Goal: Information Seeking & Learning: Learn about a topic

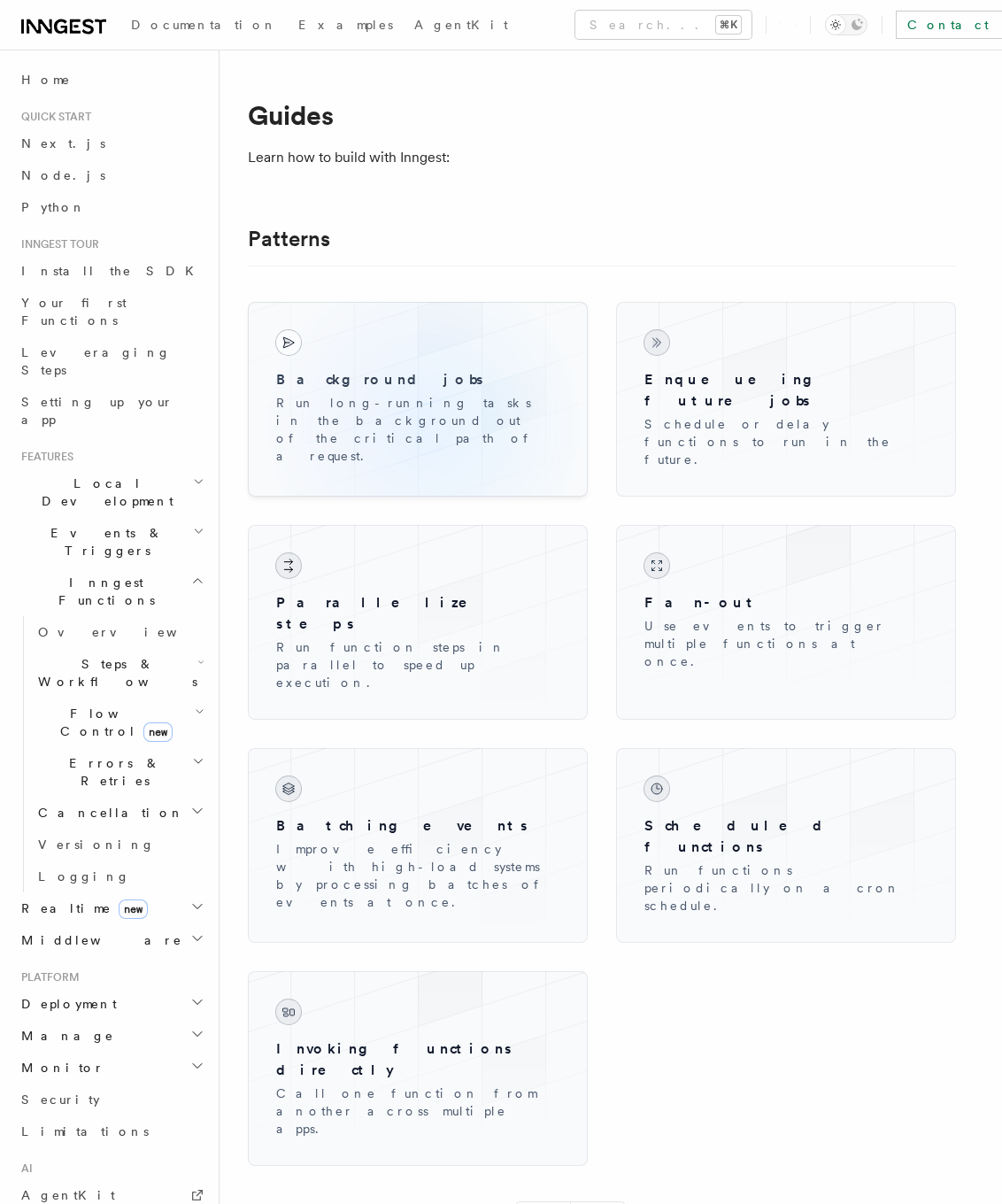
click at [424, 424] on p "Run long-running tasks in the background out of the critical path of a request." at bounding box center [418, 429] width 283 height 71
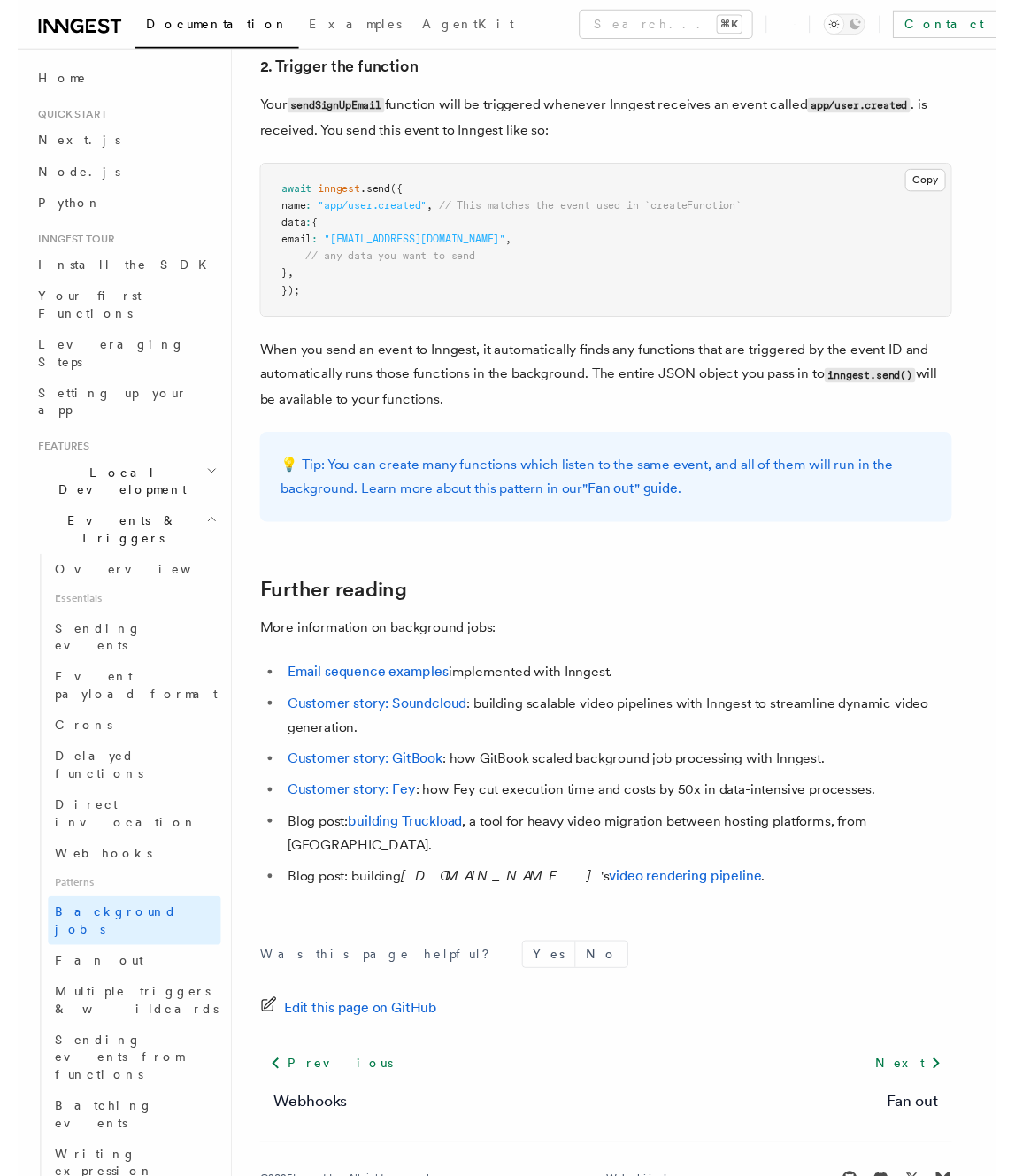
scroll to position [1479, 0]
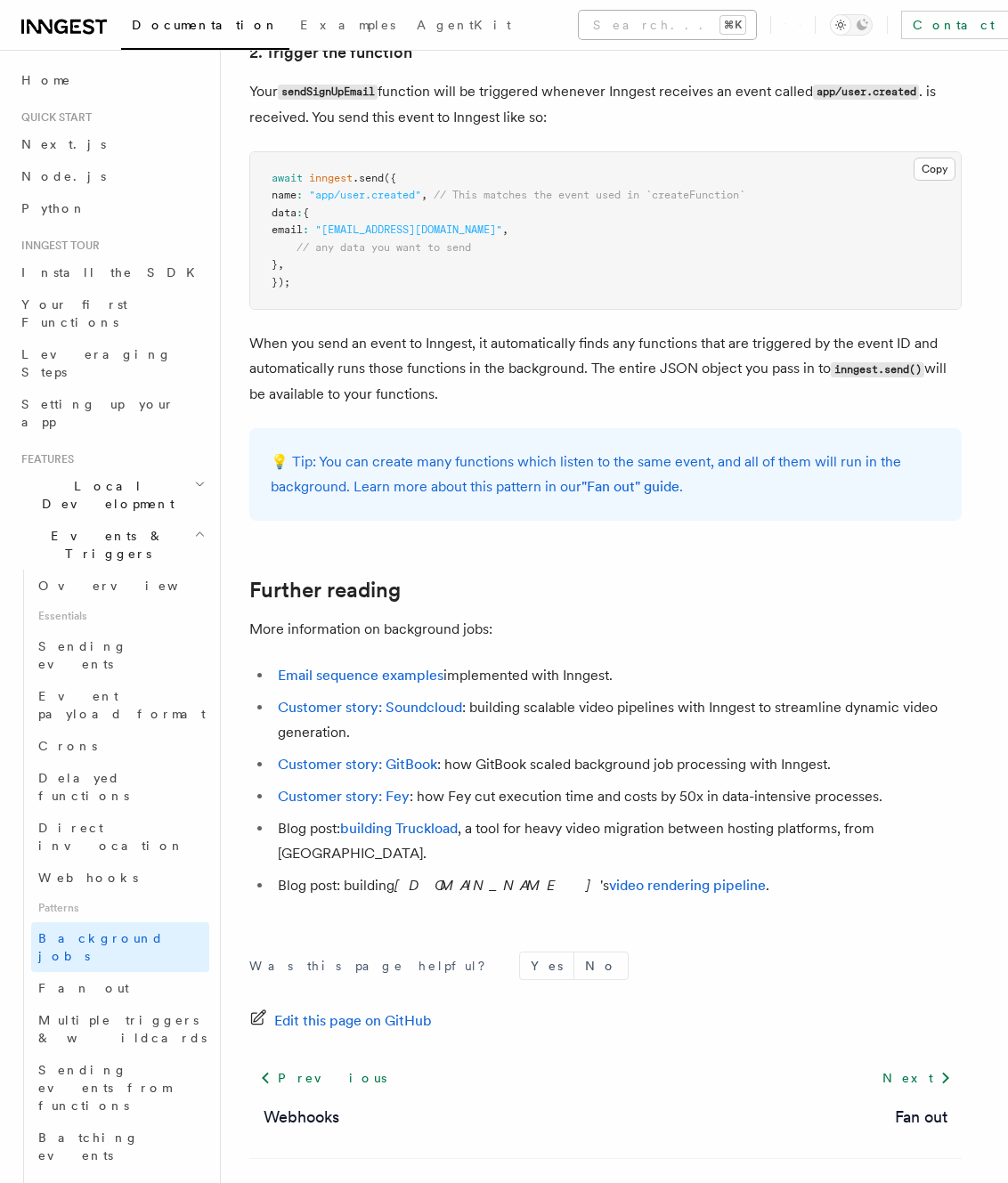
click at [579, 17] on button "Search... ⌘K" at bounding box center [667, 24] width 177 height 28
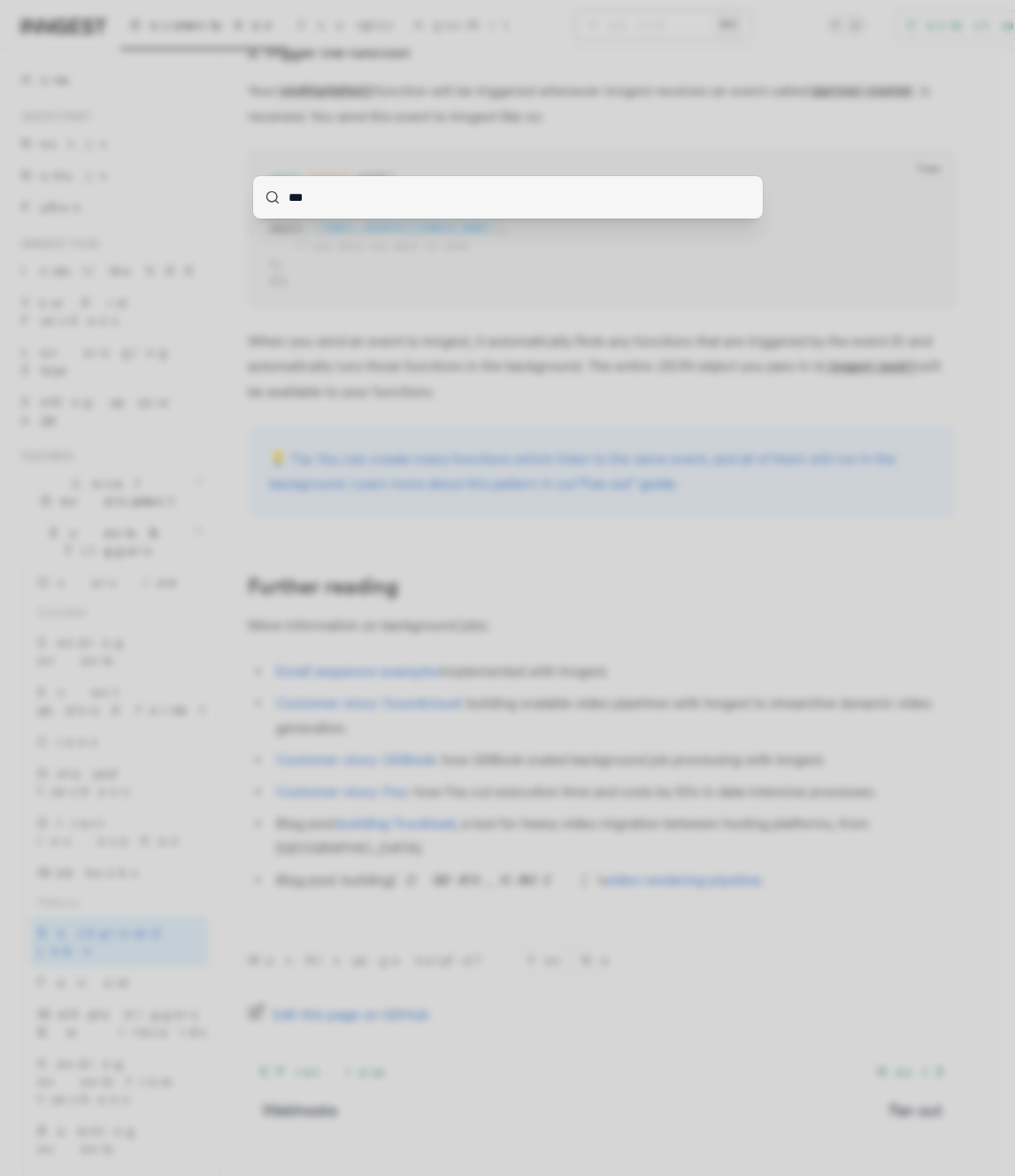
type input "****"
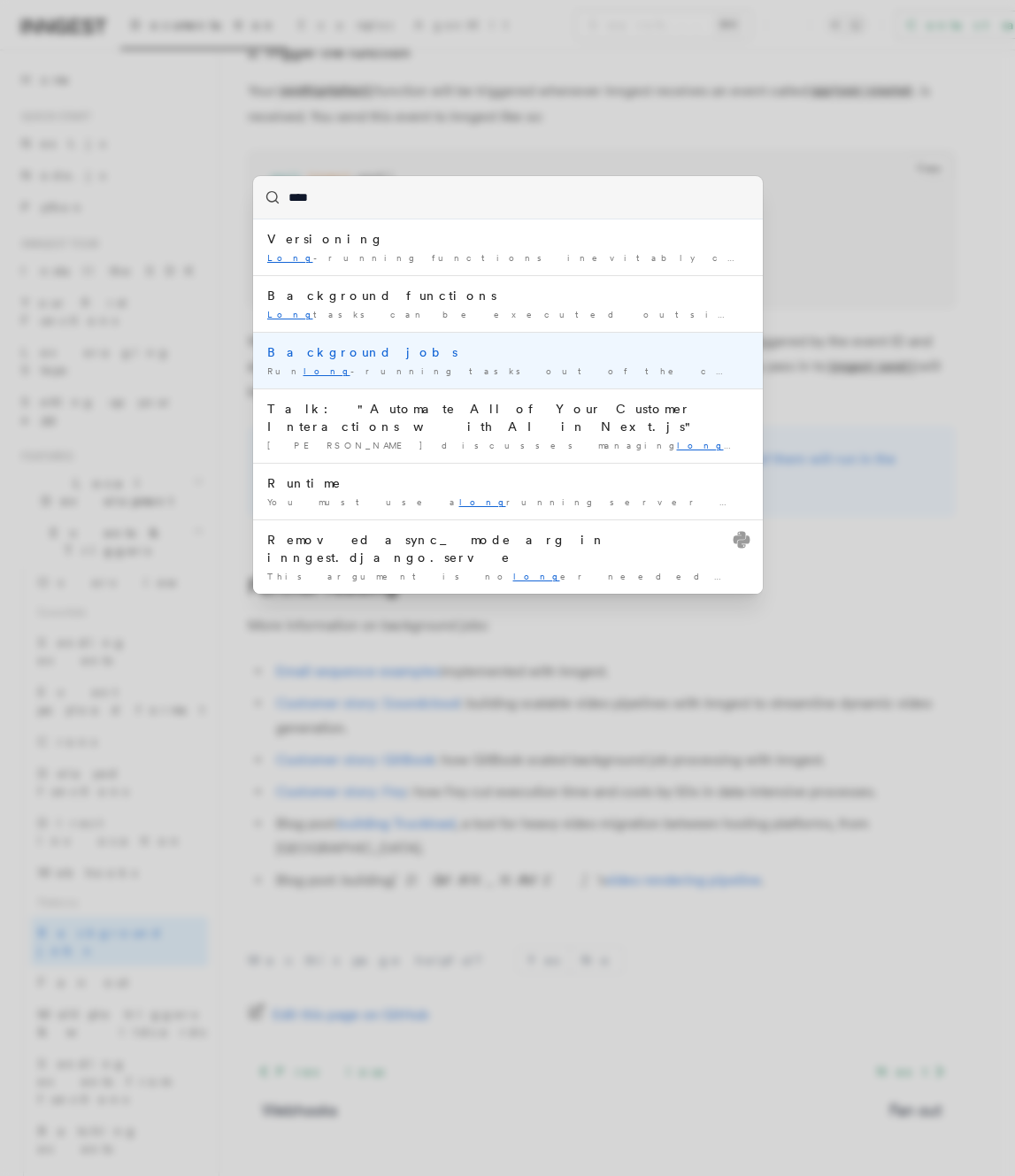
click at [319, 370] on div "Run long -running tasks out of the critical path of …" at bounding box center [508, 371] width 481 height 13
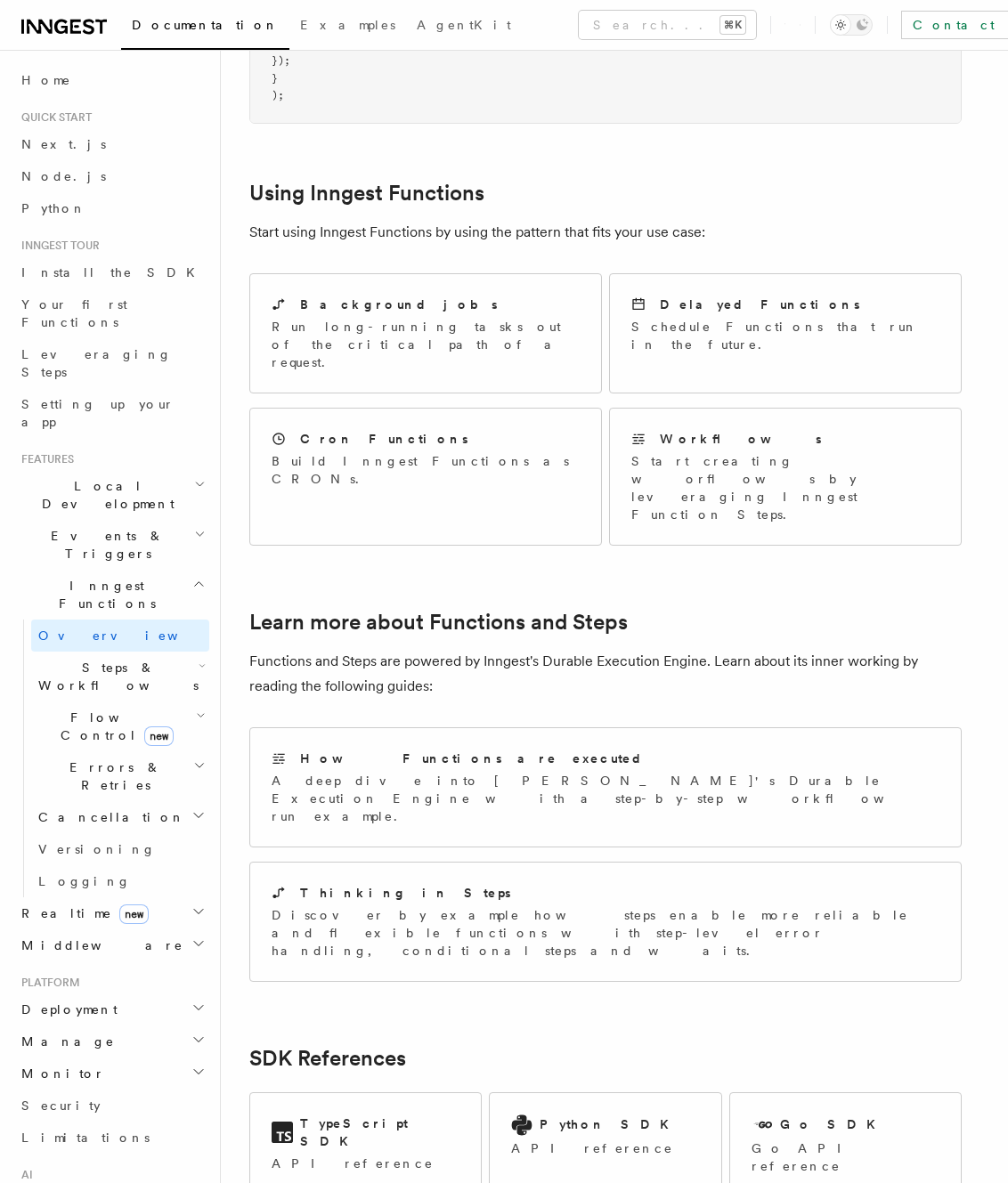
scroll to position [801, 0]
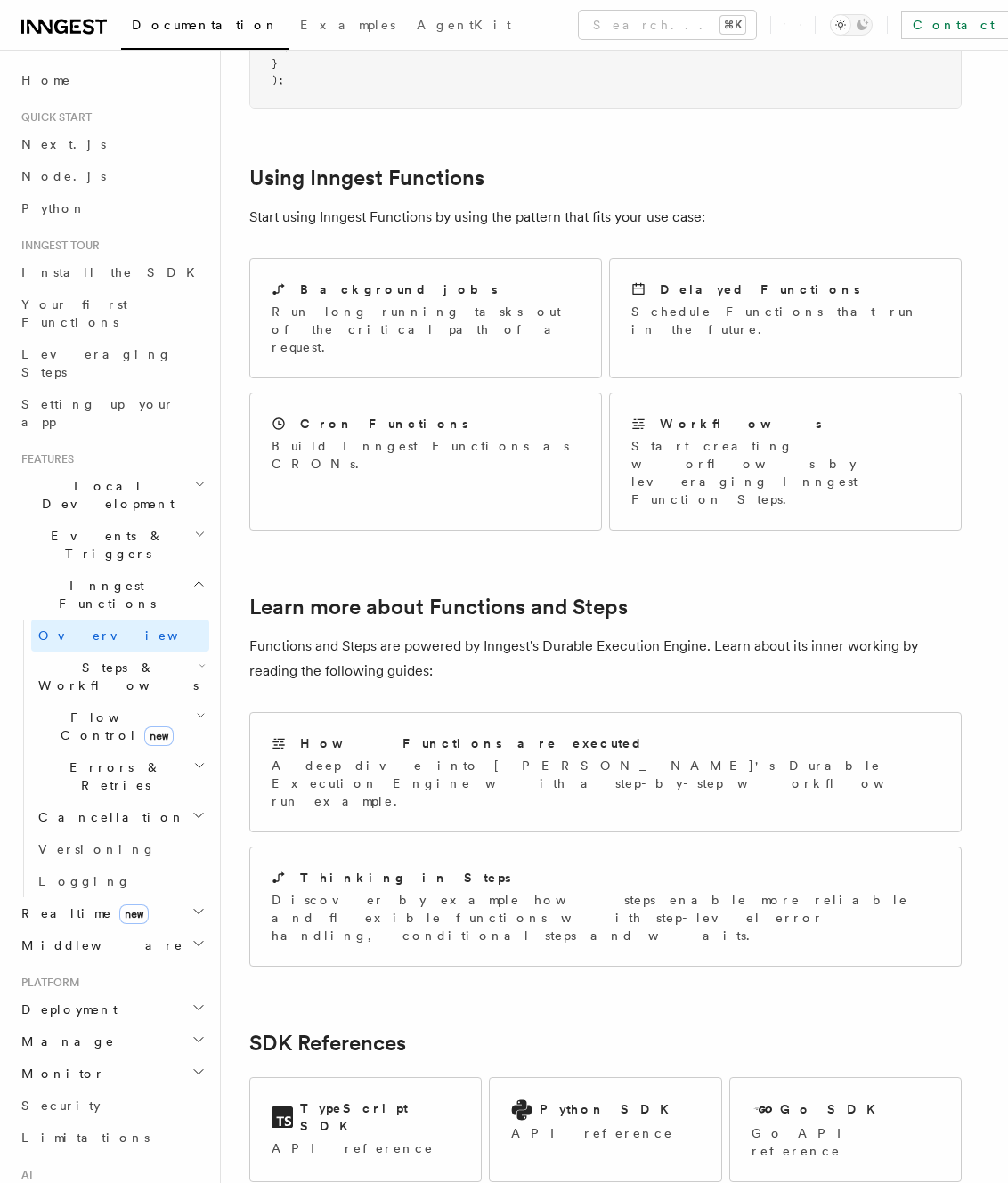
click at [572, 166] on h2 "Using Inngest Functions" at bounding box center [606, 178] width 713 height 25
click at [583, 79] on article "Features Inngest Functions Inngest functions enable developers to run reliable …" at bounding box center [615, 400] width 730 height 2244
click at [792, 124] on article "Features Inngest Functions Inngest functions enable developers to run reliable …" at bounding box center [615, 400] width 730 height 2244
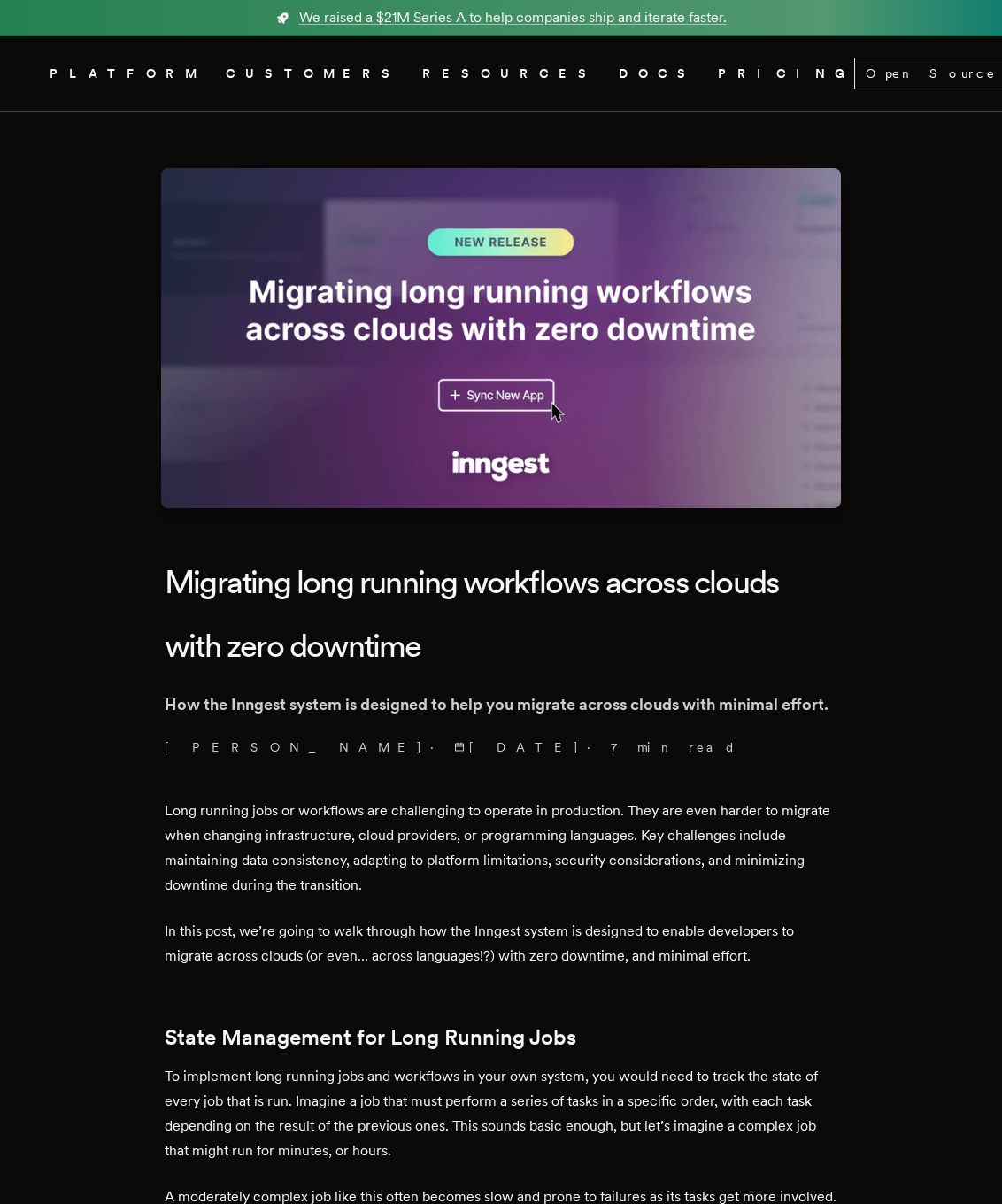
click at [407, 838] on p "Long running jobs or workflows are challenging to operate in production. They a…" at bounding box center [501, 848] width 673 height 99
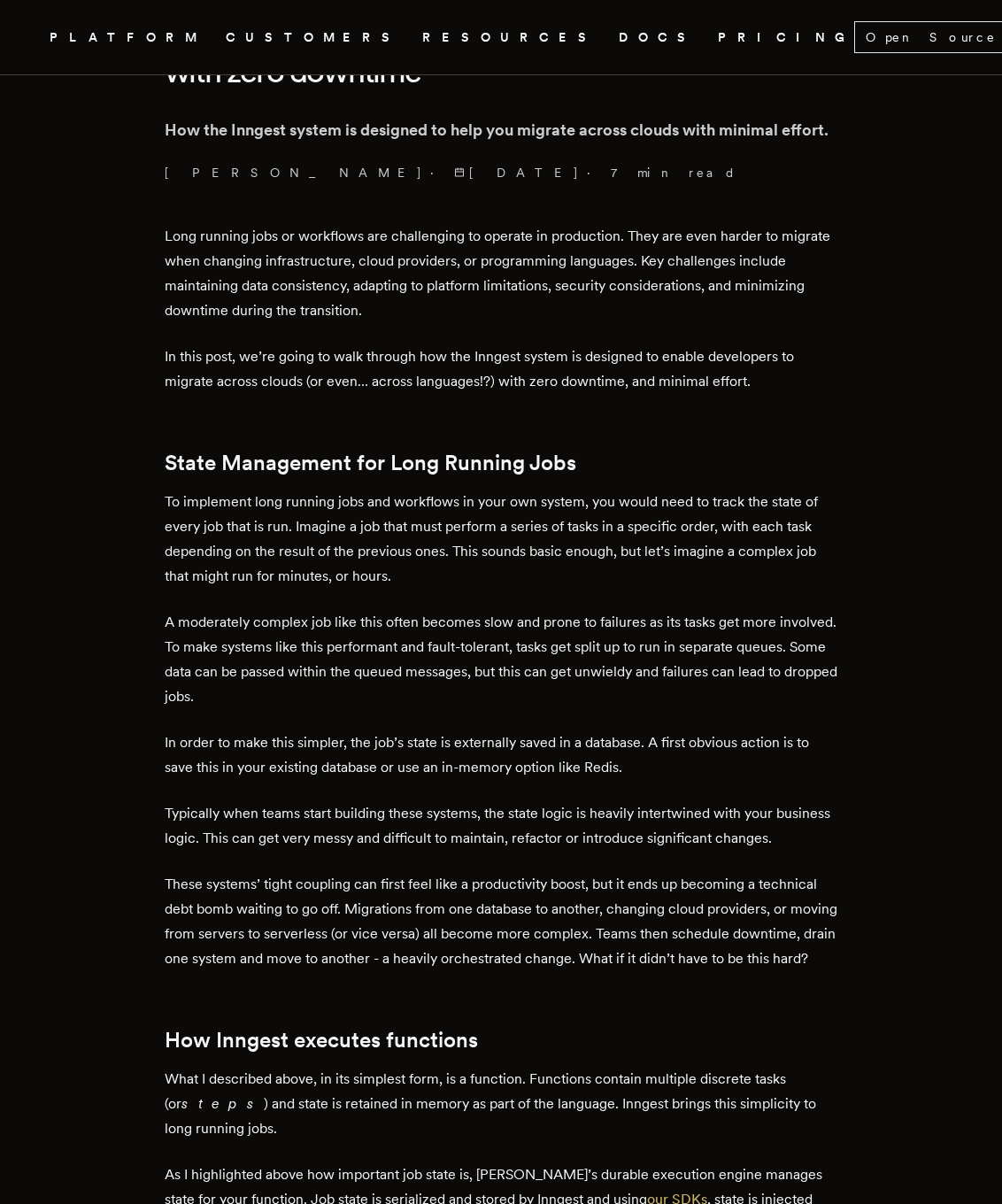
scroll to position [147, 0]
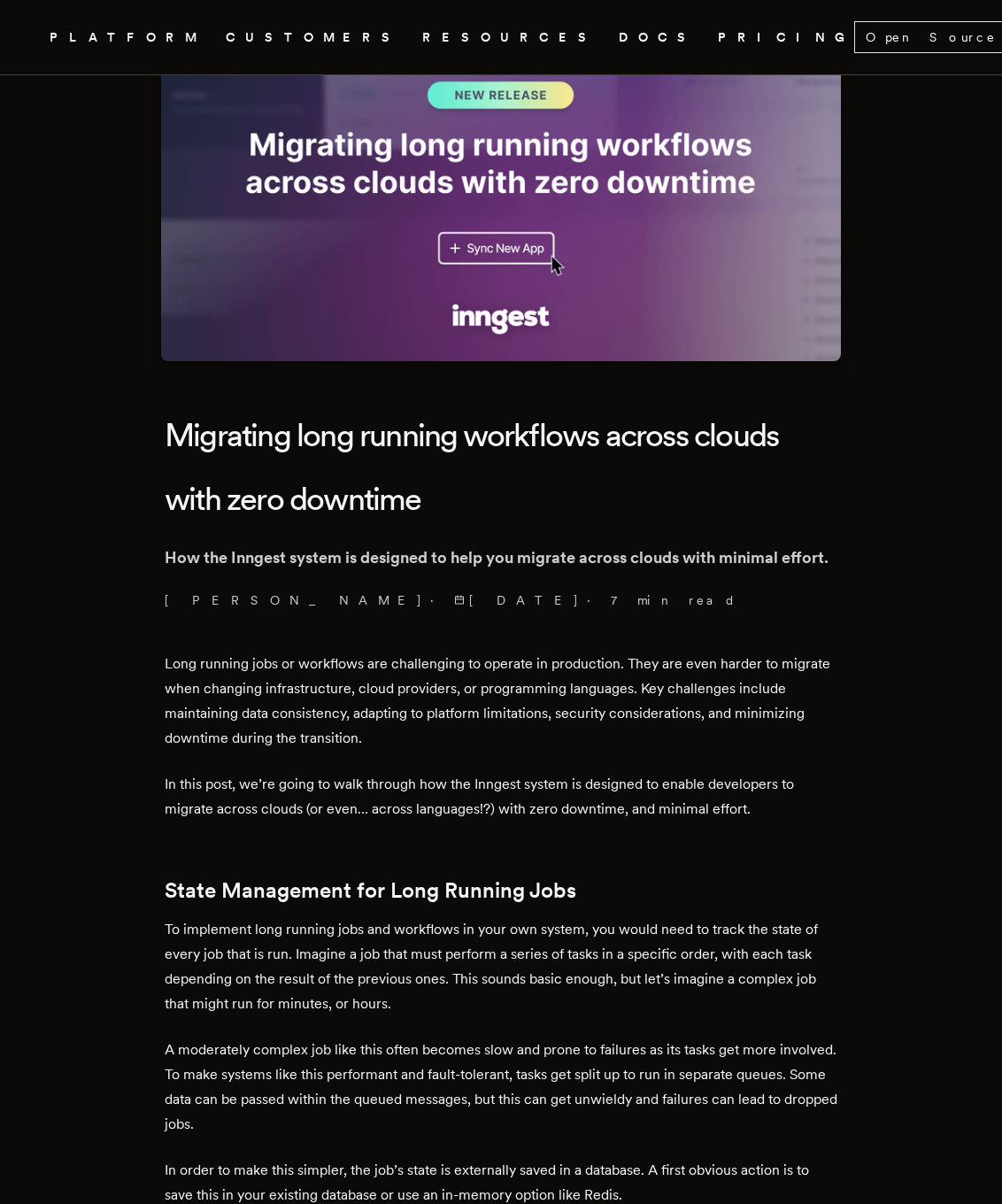
click at [564, 696] on p "Long running jobs or workflows are challenging to operate in production. They a…" at bounding box center [501, 701] width 673 height 99
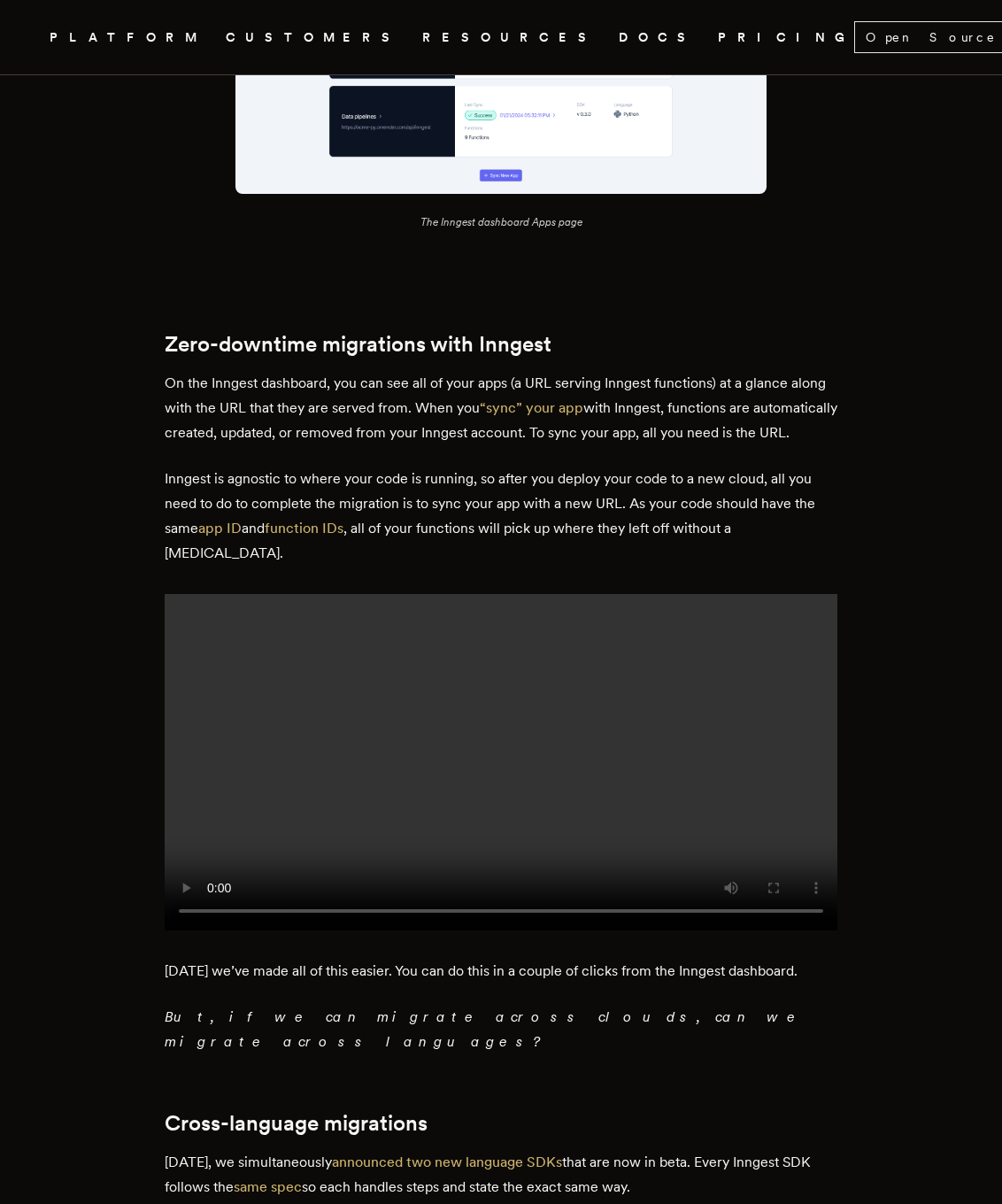
scroll to position [2959, 0]
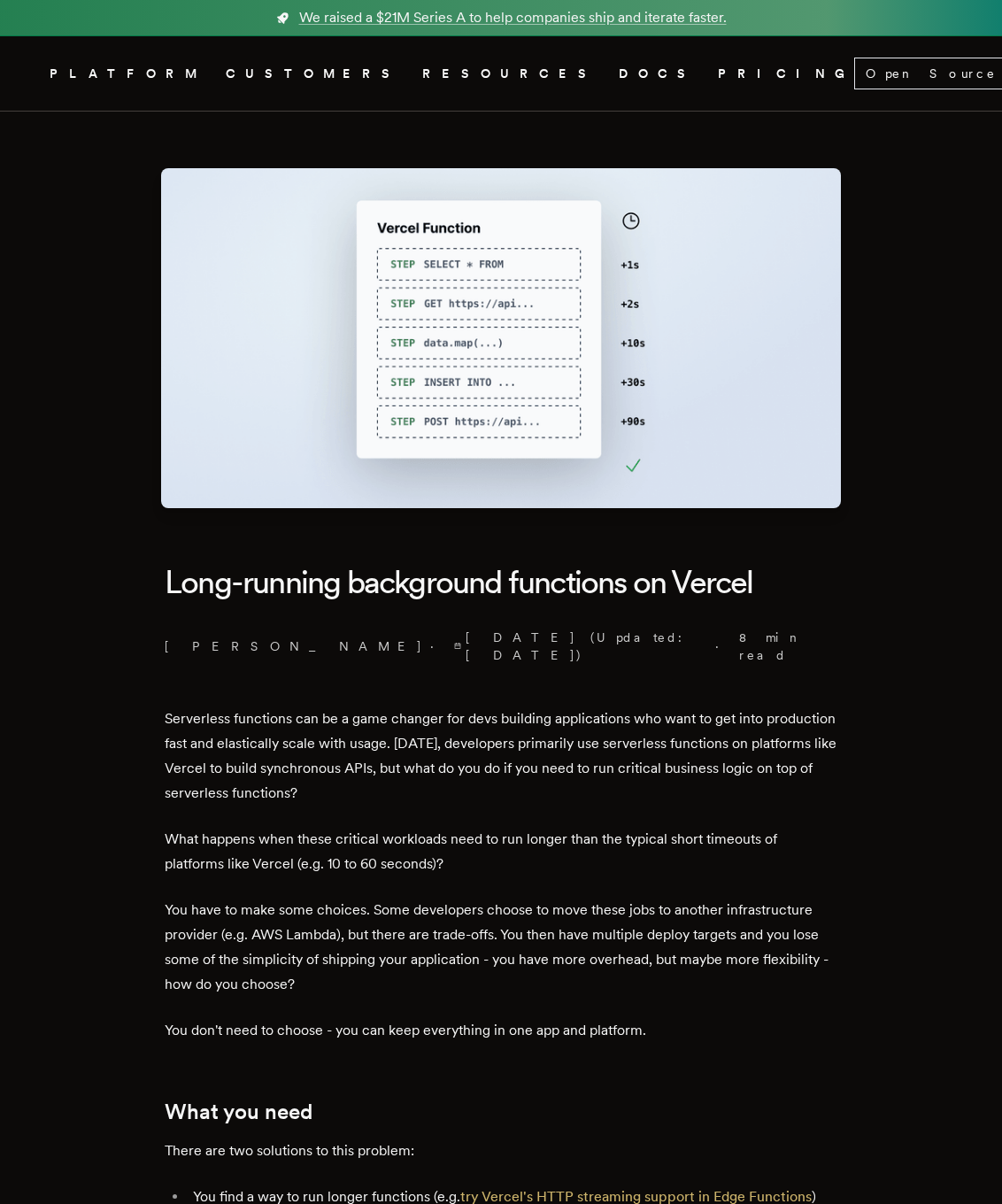
click at [588, 851] on p "What happens when these critical workloads need to run longer than the typical …" at bounding box center [501, 852] width 673 height 50
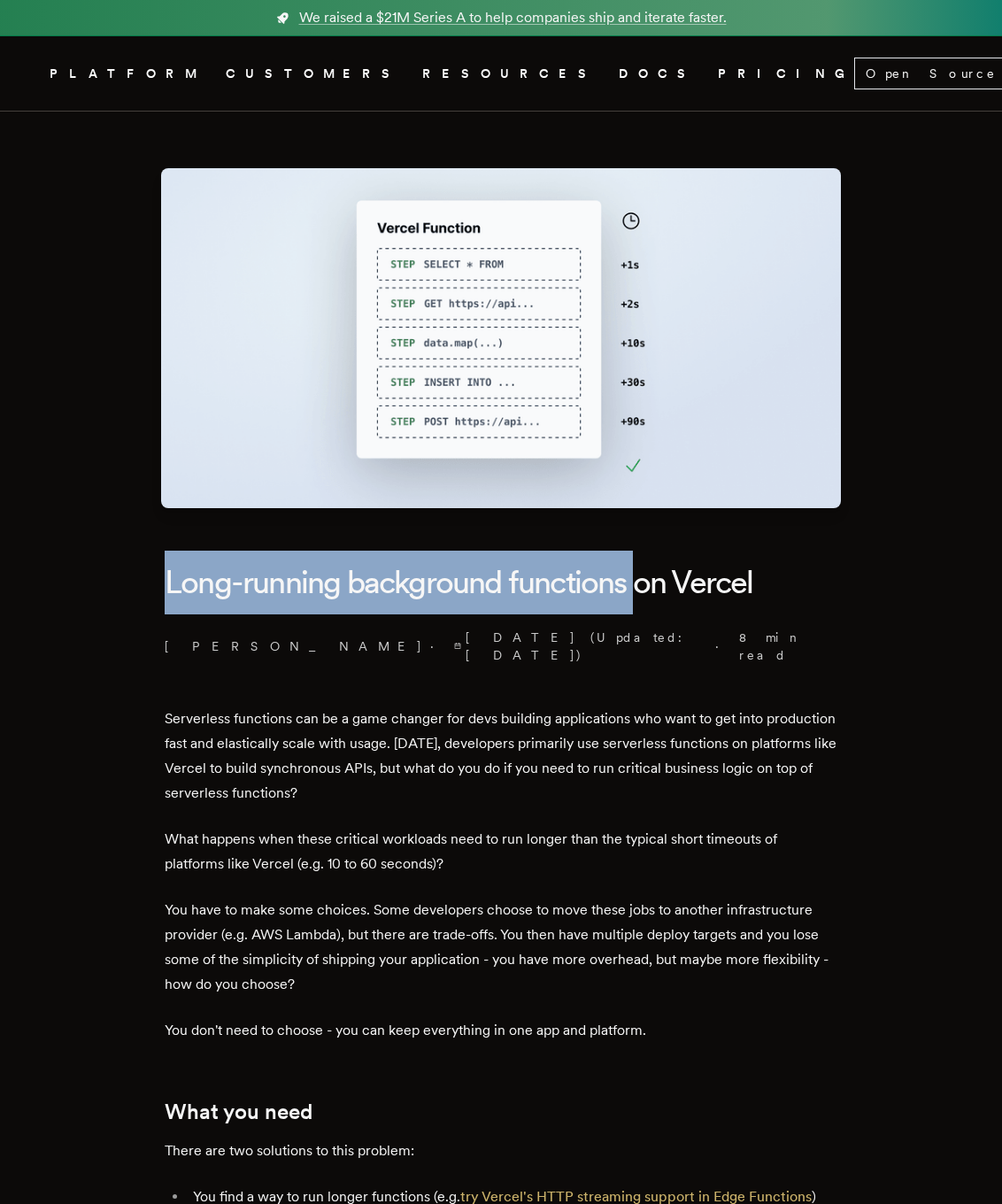
drag, startPoint x: 167, startPoint y: 585, endPoint x: 640, endPoint y: 590, distance: 473.0
copy h1 "Long-running background functions"
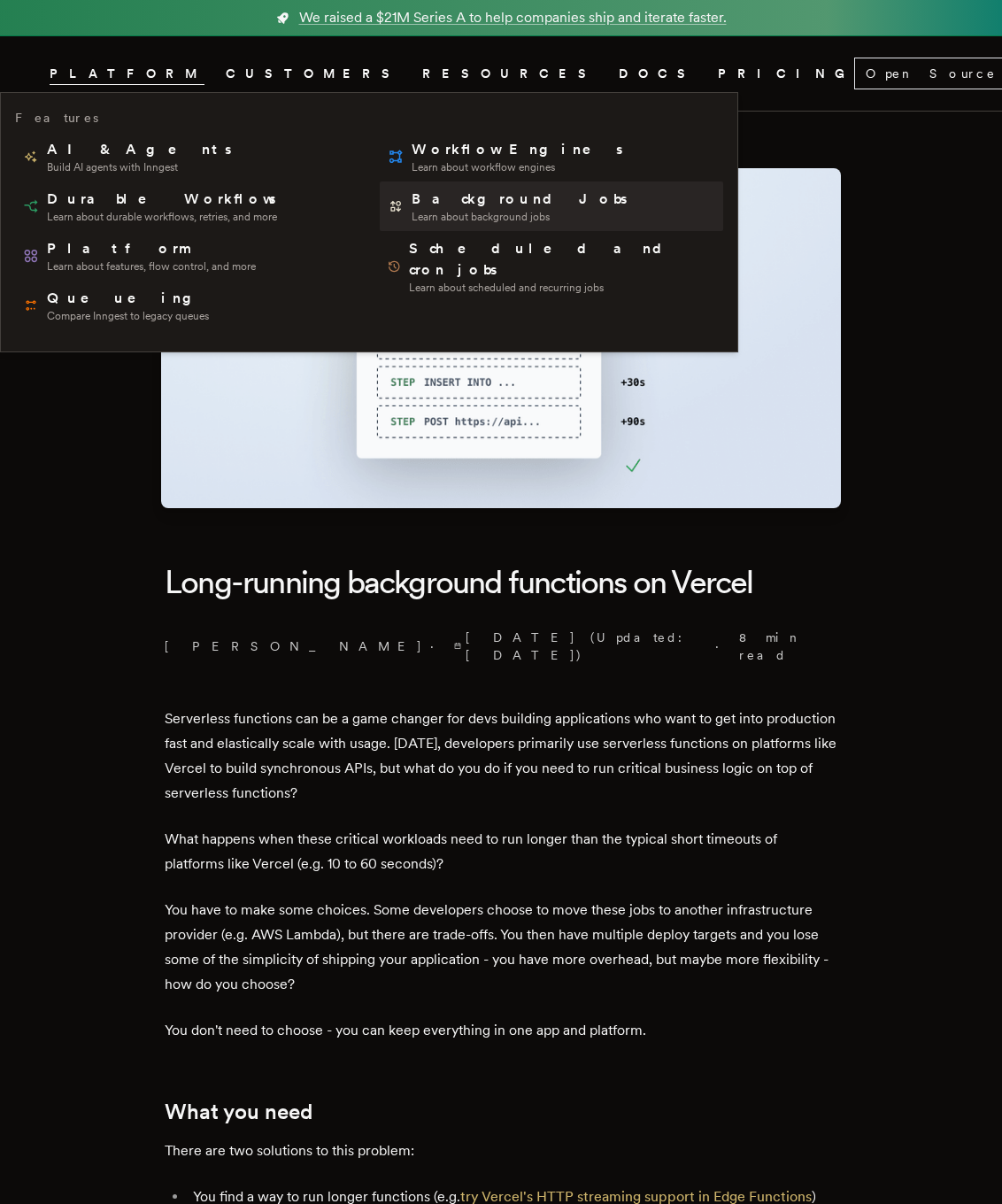
click at [412, 212] on span "Learn about background jobs" at bounding box center [521, 217] width 218 height 14
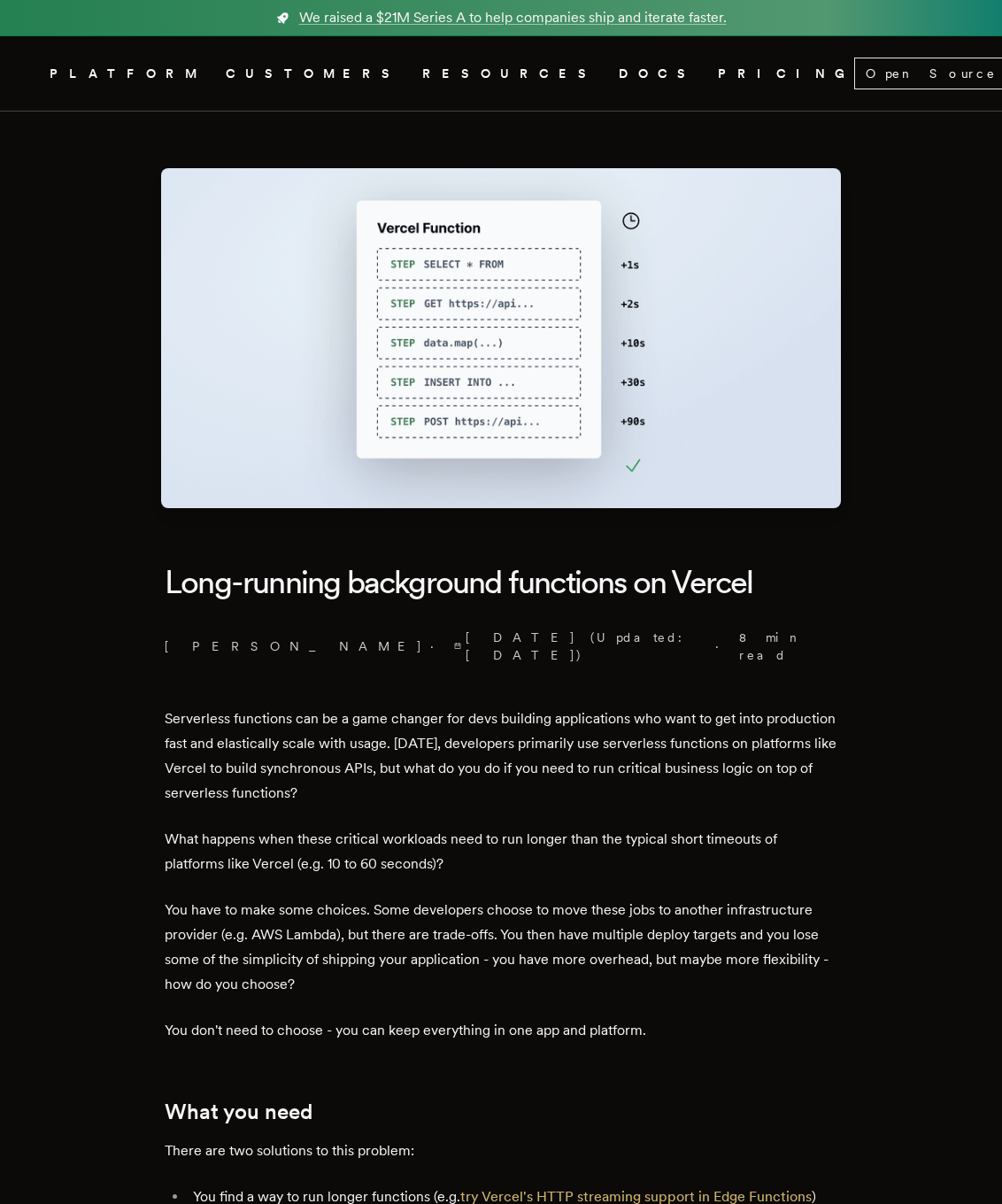
click at [667, 576] on h1 "Long-running background functions on Vercel" at bounding box center [501, 582] width 673 height 64
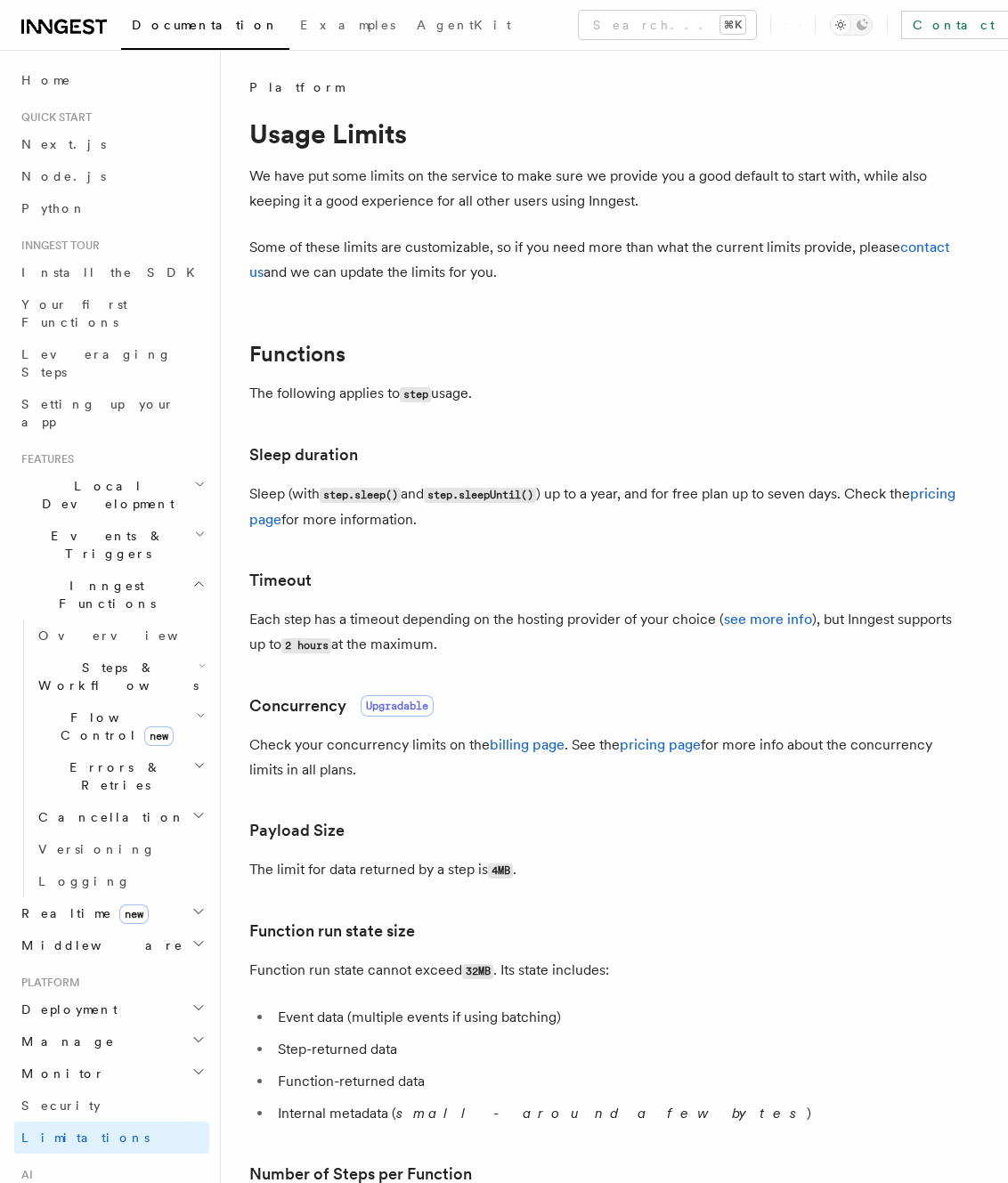
click at [504, 625] on p "Each step has a timeout depending on the hosting provider of your choice ( see …" at bounding box center [606, 632] width 713 height 50
click at [779, 622] on link "see more info" at bounding box center [768, 619] width 88 height 16
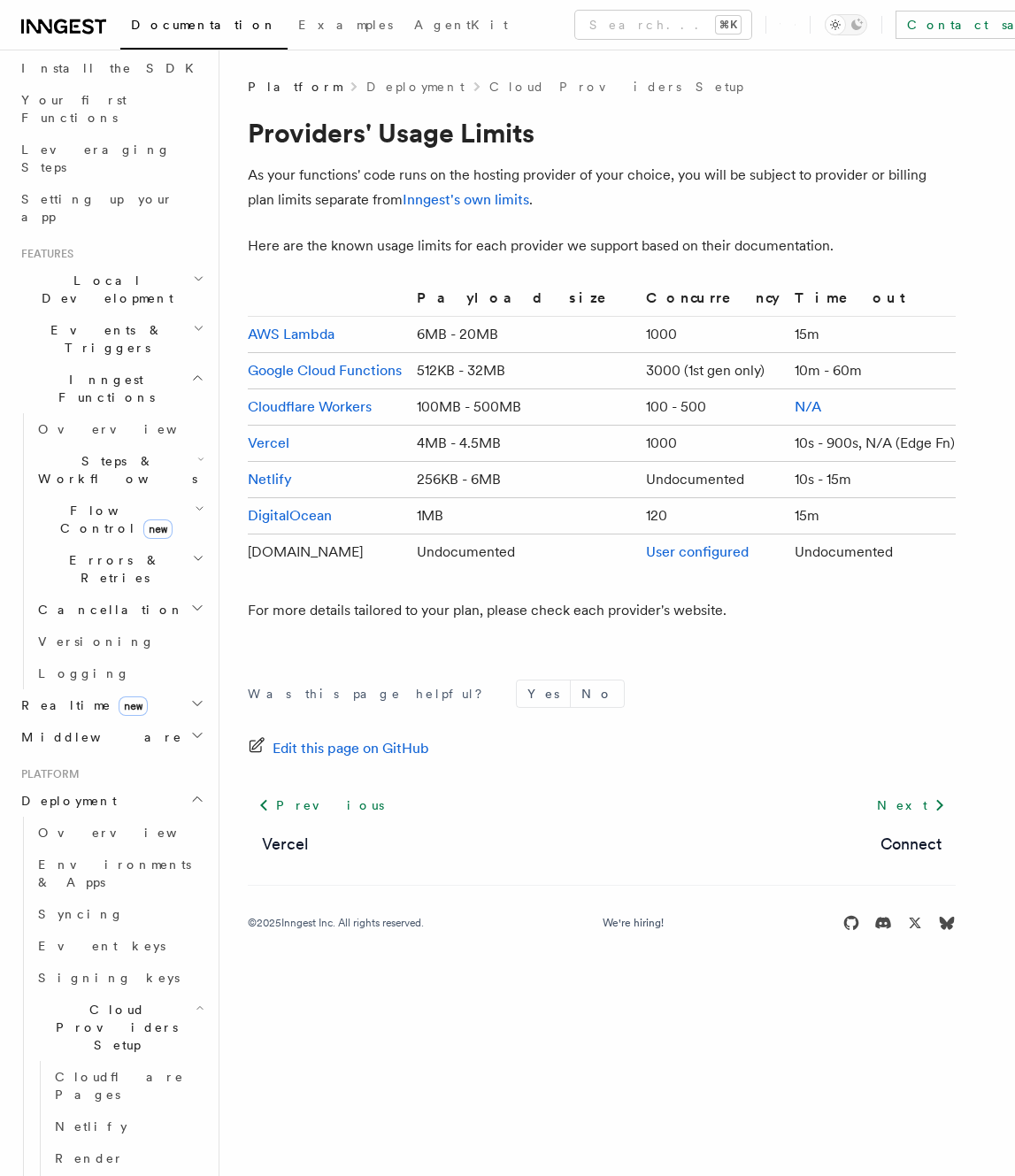
scroll to position [316, 0]
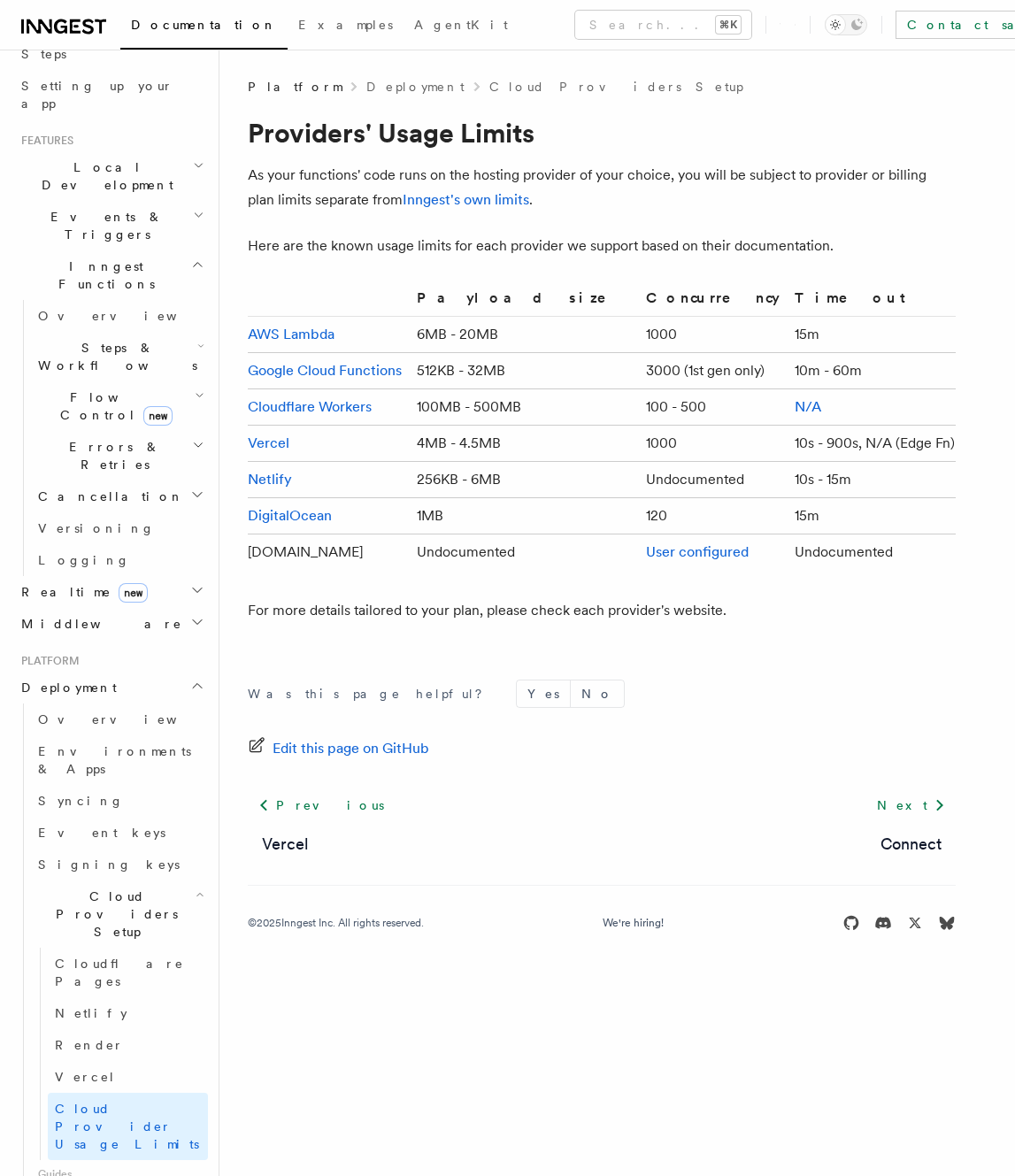
click at [840, 100] on article "Platform Deployment Cloud Providers Setup Providers' Usage Limits As your funct…" at bounding box center [618, 526] width 739 height 897
click at [668, 117] on h1 "Providers' Usage Limits" at bounding box center [602, 132] width 708 height 32
click at [669, 101] on article "Platform Deployment Cloud Providers Setup Providers' Usage Limits As your funct…" at bounding box center [618, 526] width 739 height 897
click at [668, 101] on article "Platform Deployment Cloud Providers Setup Providers' Usage Limits As your funct…" at bounding box center [618, 526] width 739 height 897
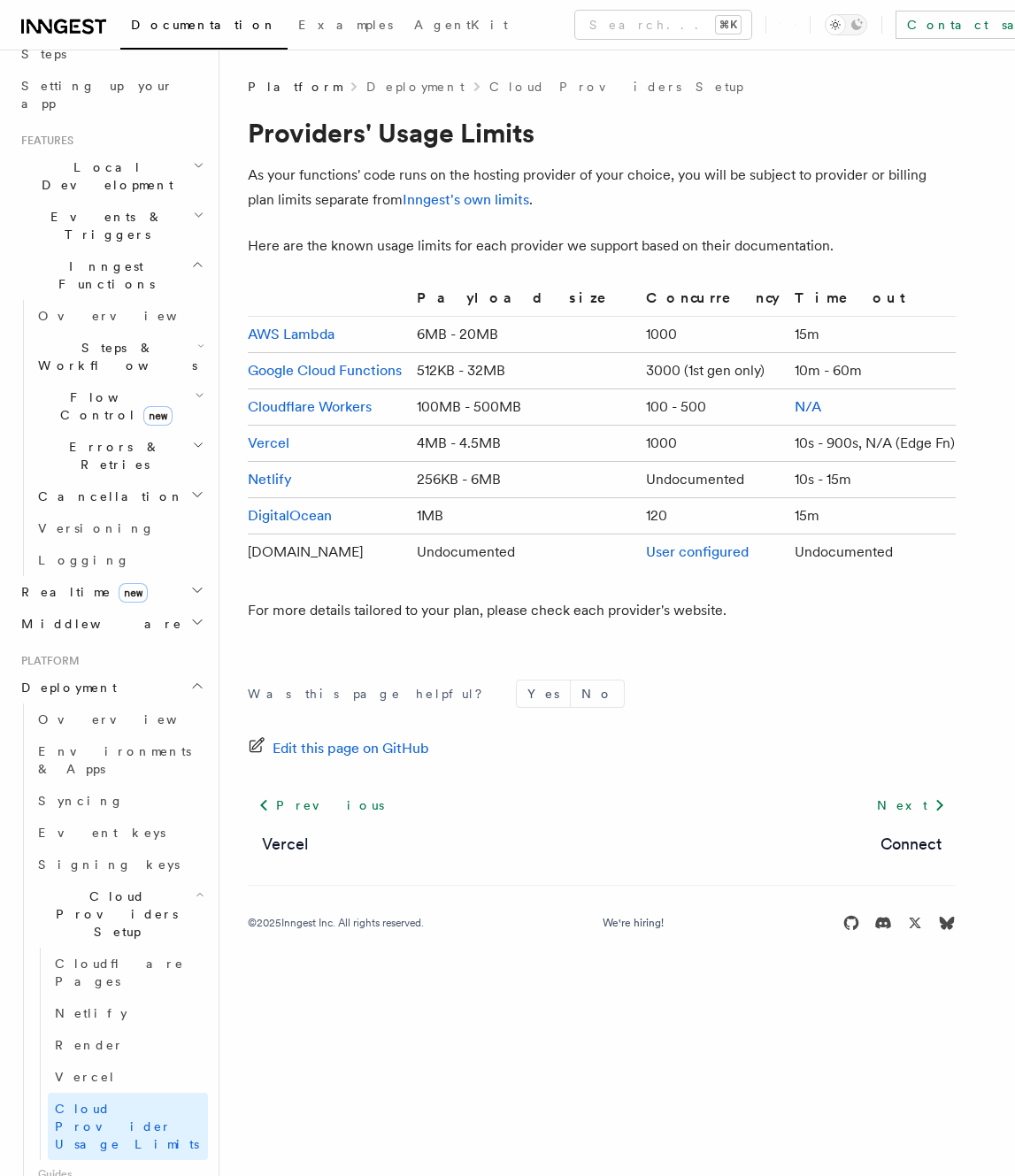
click at [661, 205] on p "As your functions' code runs on the hosting provider of your choice, you will b…" at bounding box center [602, 188] width 708 height 50
